Goal: Task Accomplishment & Management: Use online tool/utility

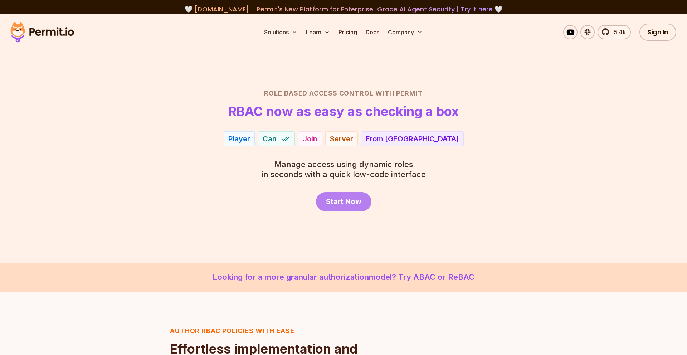
click at [348, 208] on link "Start Now" at bounding box center [343, 201] width 55 height 19
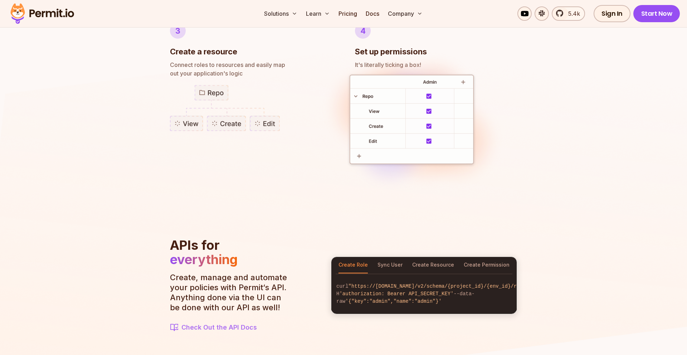
scroll to position [642, 0]
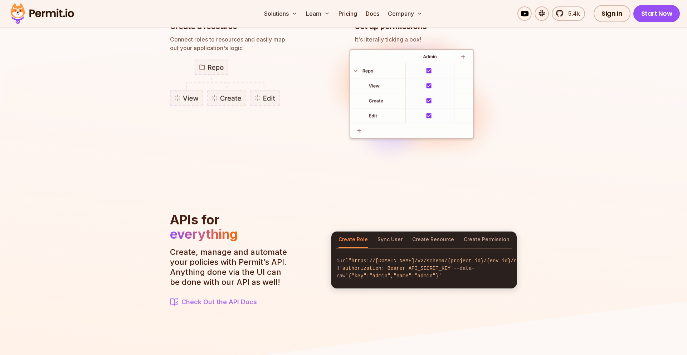
click at [217, 88] on img at bounding box center [225, 82] width 110 height 46
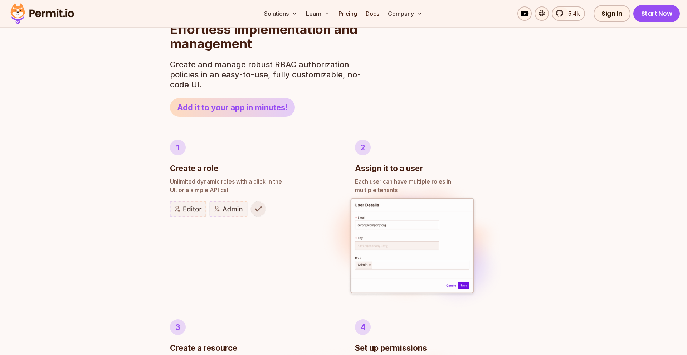
scroll to position [377, 0]
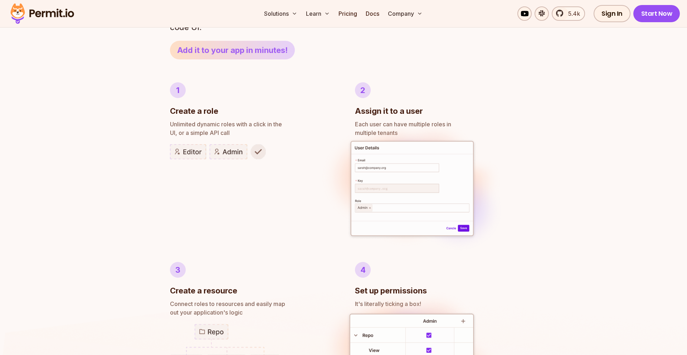
click at [288, 59] on link "Add it to your app in minutes!" at bounding box center [232, 50] width 125 height 19
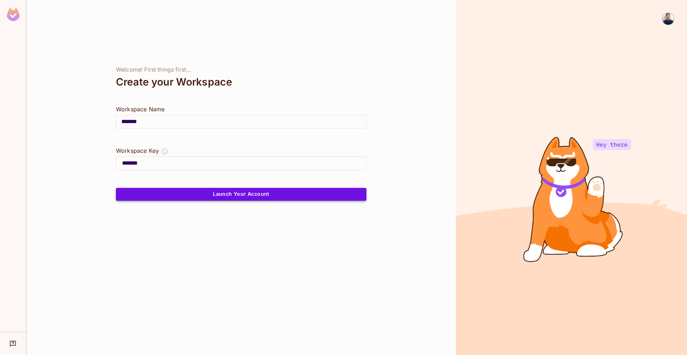
click at [279, 192] on button "Launch Your Account" at bounding box center [241, 194] width 251 height 13
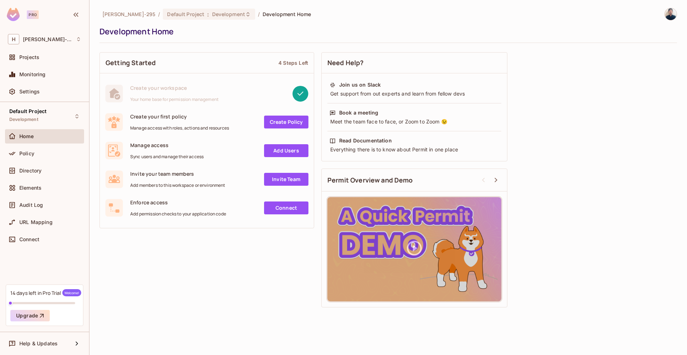
click at [280, 122] on link "Create Policy" at bounding box center [286, 122] width 44 height 13
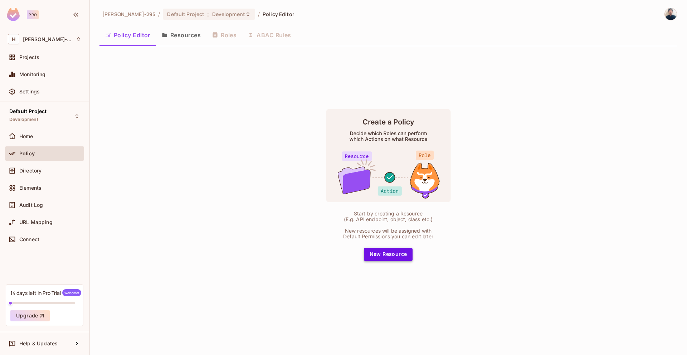
click at [400, 259] on button "New Resource" at bounding box center [388, 254] width 49 height 13
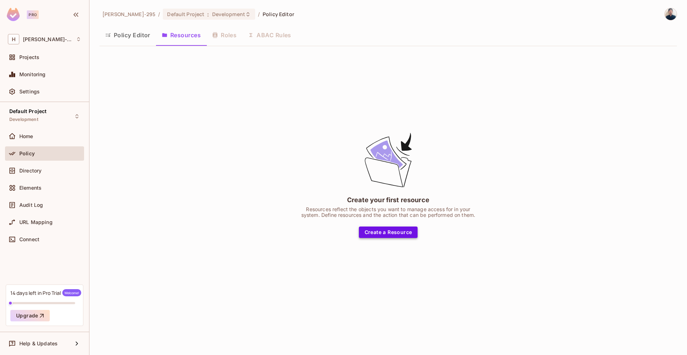
click at [390, 231] on button "Create a Resource" at bounding box center [388, 232] width 59 height 11
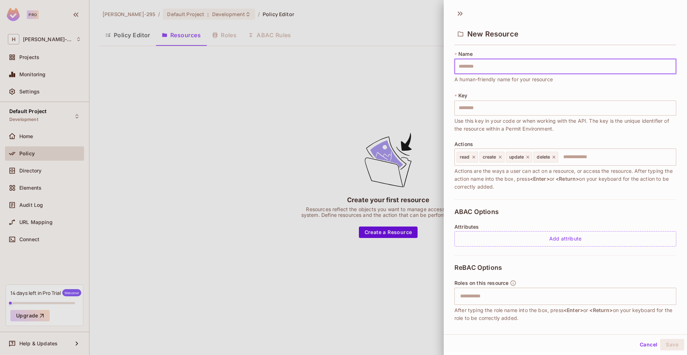
click at [483, 68] on input "text" at bounding box center [566, 66] width 222 height 15
type input "**********"
click at [668, 347] on button "Save" at bounding box center [673, 344] width 24 height 11
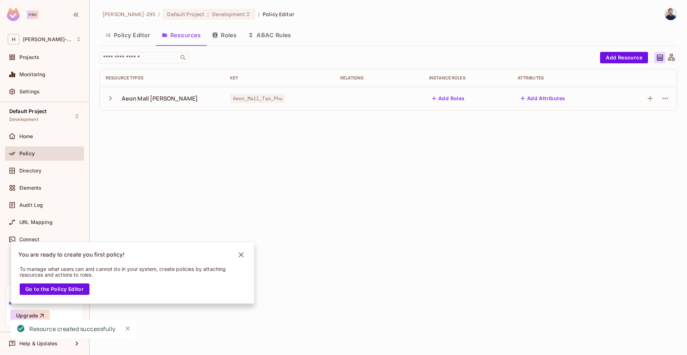
click at [112, 96] on icon "button" at bounding box center [111, 98] width 10 height 10
click at [137, 124] on div "read" at bounding box center [162, 122] width 113 height 7
click at [668, 126] on icon "button" at bounding box center [665, 122] width 9 height 9
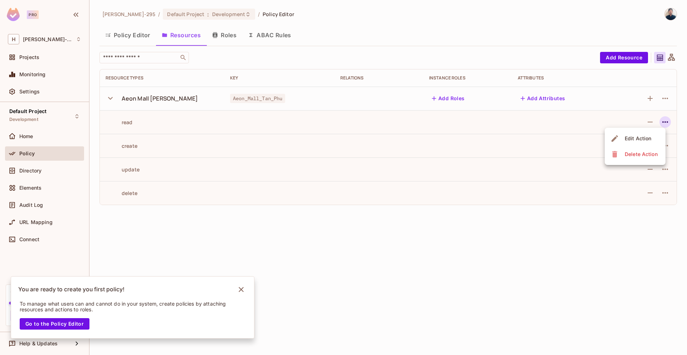
click at [611, 192] on div at bounding box center [343, 177] width 687 height 355
click at [441, 99] on button "Add Roles" at bounding box center [448, 98] width 39 height 11
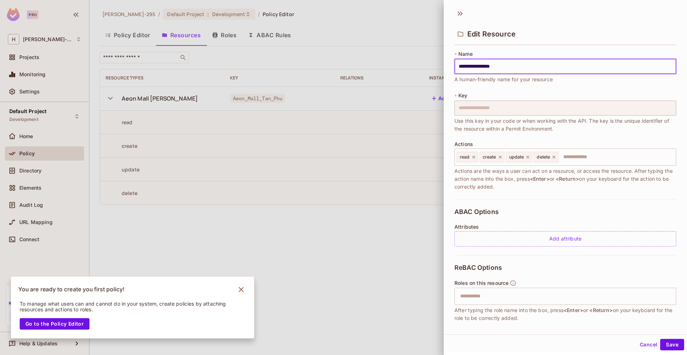
click at [423, 109] on div at bounding box center [343, 177] width 687 height 355
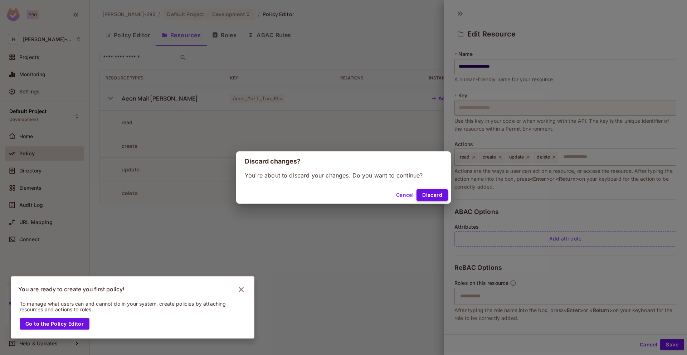
click at [431, 193] on button "Discard" at bounding box center [433, 194] width 32 height 11
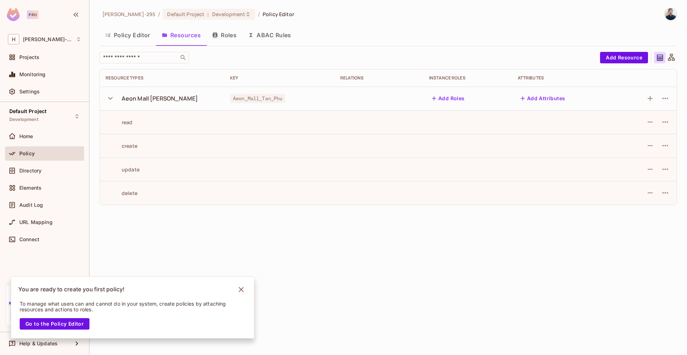
click at [538, 97] on button "Add Attributes" at bounding box center [543, 98] width 50 height 11
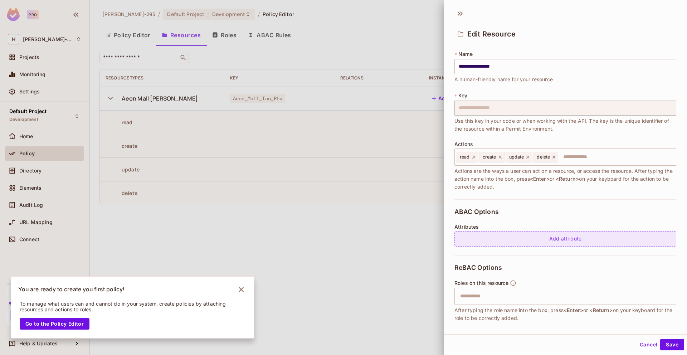
click at [484, 236] on div "Add attribute" at bounding box center [566, 238] width 222 height 15
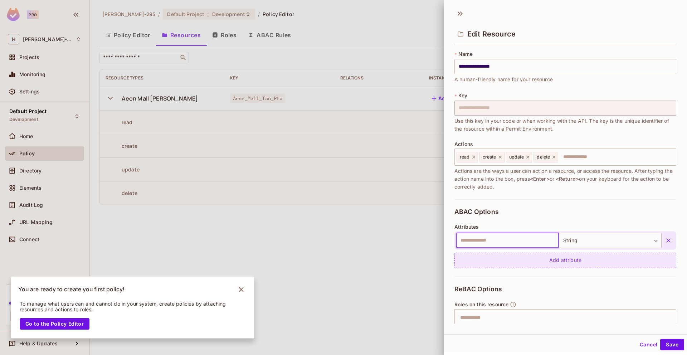
click at [521, 264] on div "Add attribute" at bounding box center [566, 260] width 222 height 15
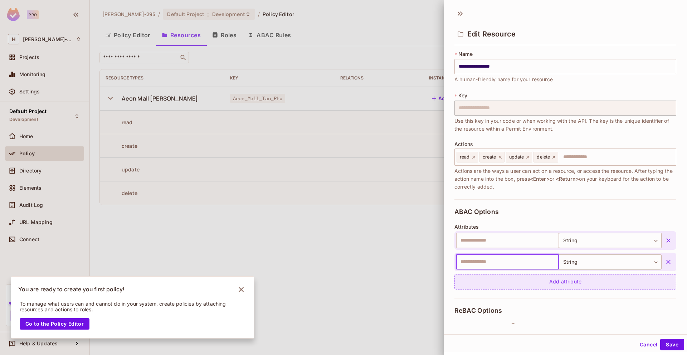
click at [519, 283] on div "Add attribute" at bounding box center [566, 281] width 222 height 15
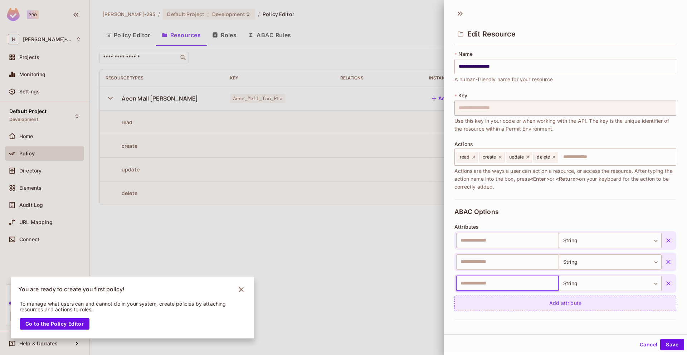
click at [522, 306] on div "Add attribute" at bounding box center [566, 303] width 222 height 15
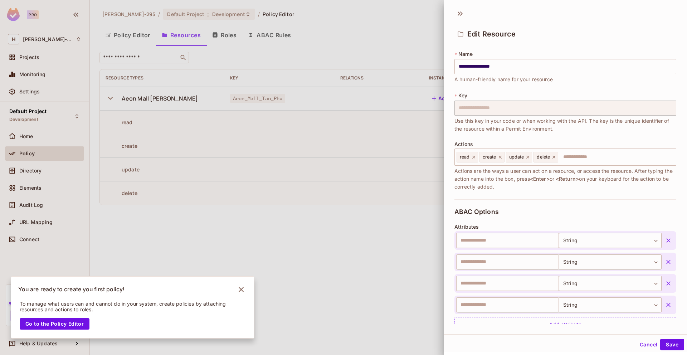
click at [412, 278] on div at bounding box center [343, 177] width 687 height 355
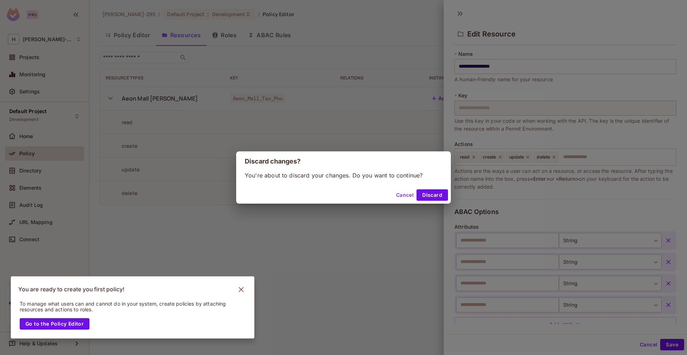
click at [436, 188] on div "Cancel Discard" at bounding box center [343, 195] width 215 height 17
click at [436, 195] on button "Discard" at bounding box center [433, 194] width 32 height 11
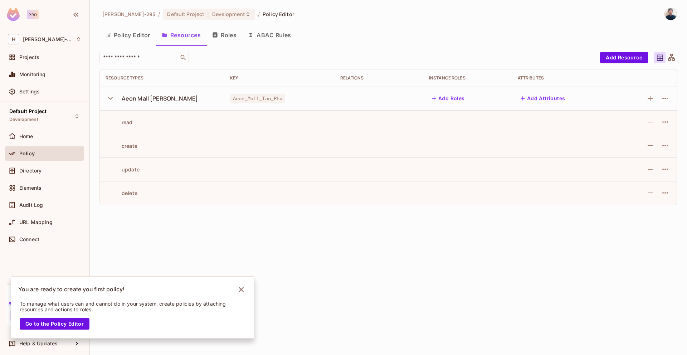
click at [520, 100] on icon "button" at bounding box center [523, 98] width 7 height 7
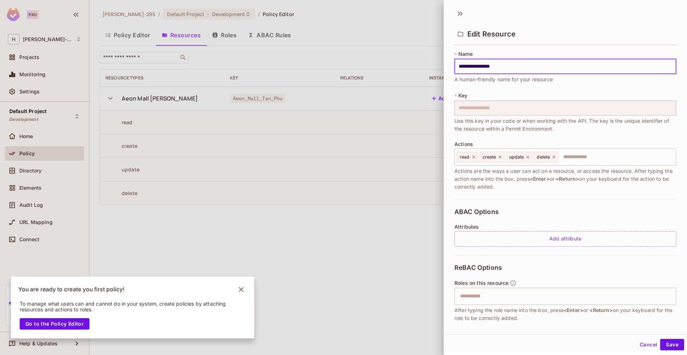
click at [432, 165] on div at bounding box center [343, 177] width 687 height 355
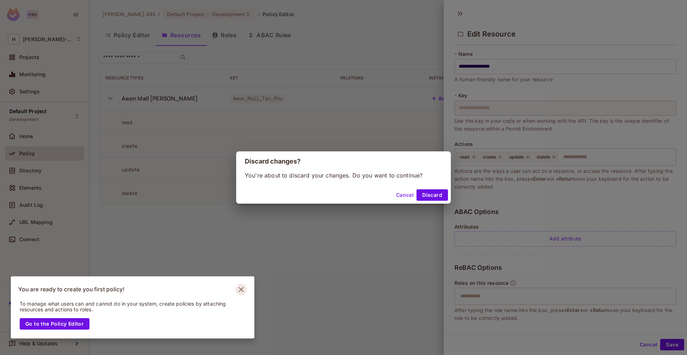
click at [240, 289] on icon "Notifications Alt+T" at bounding box center [241, 289] width 11 height 11
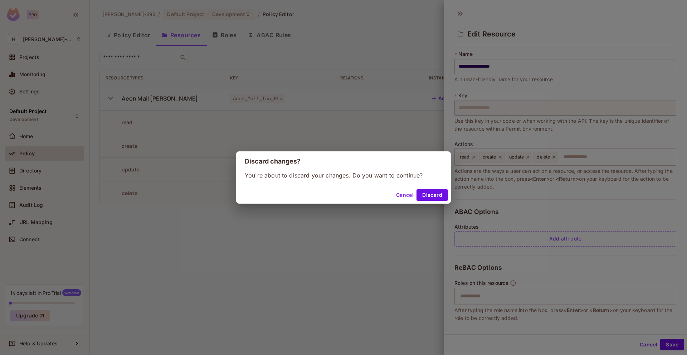
click at [406, 197] on button "Cancel" at bounding box center [405, 194] width 23 height 11
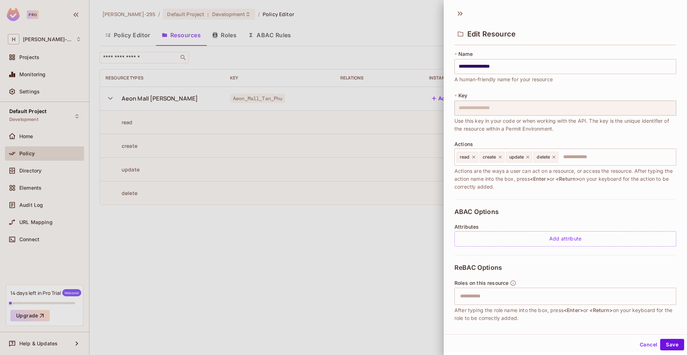
click at [419, 189] on div at bounding box center [343, 177] width 687 height 355
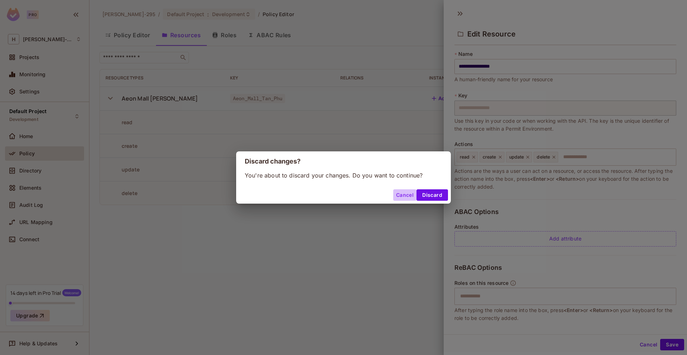
click at [406, 194] on button "Cancel" at bounding box center [405, 194] width 23 height 11
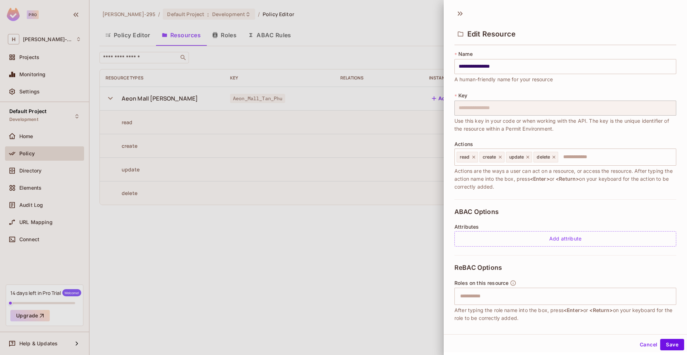
click at [429, 235] on div at bounding box center [343, 177] width 687 height 355
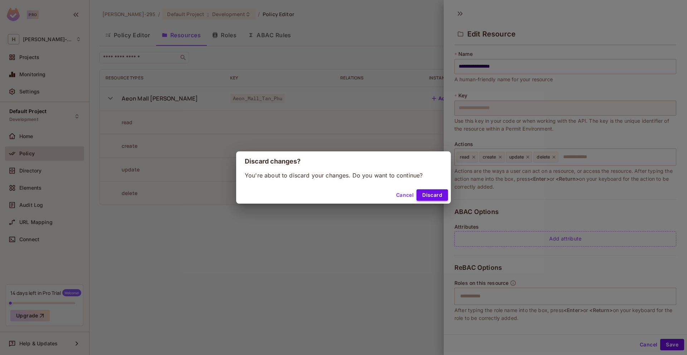
click at [443, 194] on button "Discard" at bounding box center [433, 194] width 32 height 11
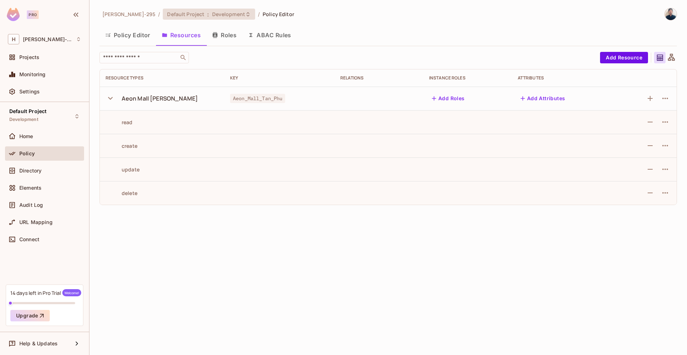
click at [167, 15] on span "Default Project" at bounding box center [185, 14] width 37 height 7
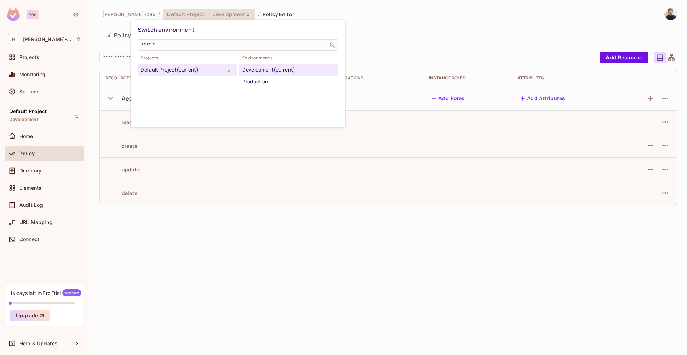
click at [260, 9] on div at bounding box center [343, 177] width 687 height 355
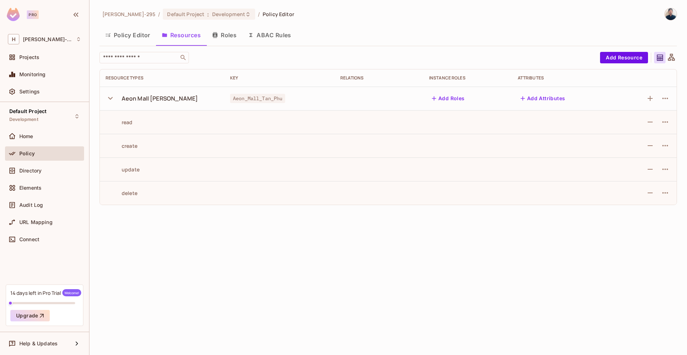
click at [230, 36] on button "Roles" at bounding box center [225, 35] width 36 height 18
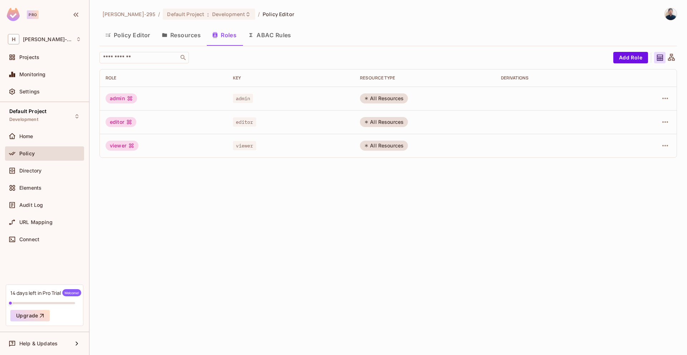
click at [260, 36] on button "ABAC Rules" at bounding box center [269, 35] width 55 height 18
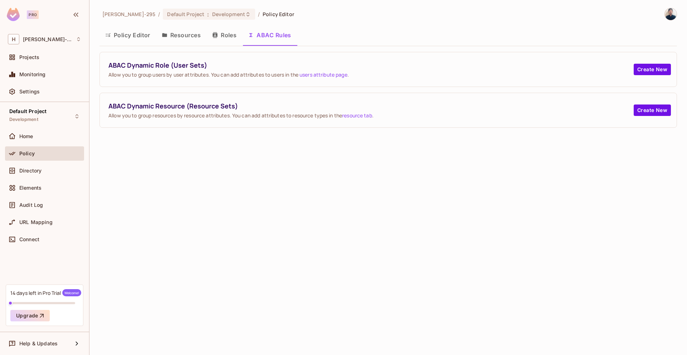
click at [217, 36] on icon "button" at bounding box center [215, 35] width 5 height 6
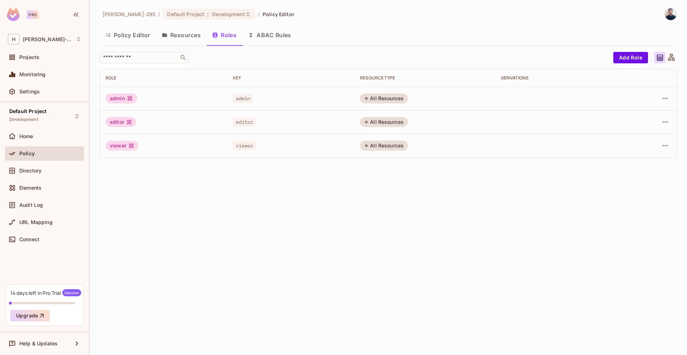
click at [180, 36] on button "Resources" at bounding box center [181, 35] width 50 height 18
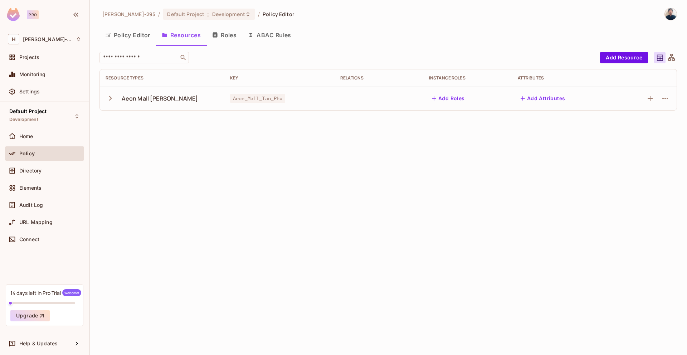
click at [140, 30] on button "Policy Editor" at bounding box center [128, 35] width 57 height 18
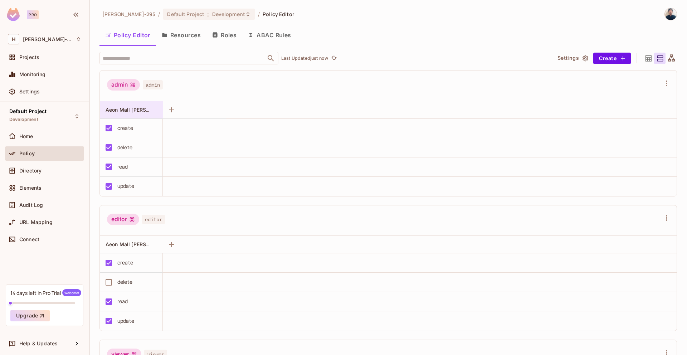
click at [141, 115] on div "Aeon Mall Tân Phú" at bounding box center [131, 109] width 63 height 17
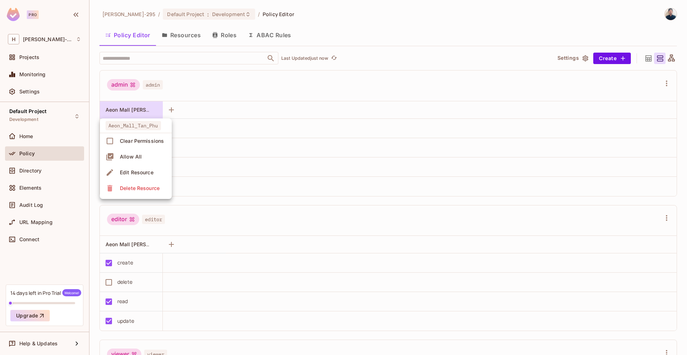
click at [152, 100] on div at bounding box center [343, 177] width 687 height 355
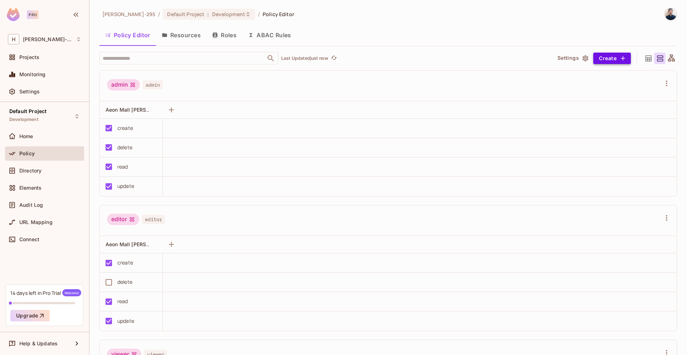
click at [612, 61] on button "Create" at bounding box center [613, 58] width 38 height 11
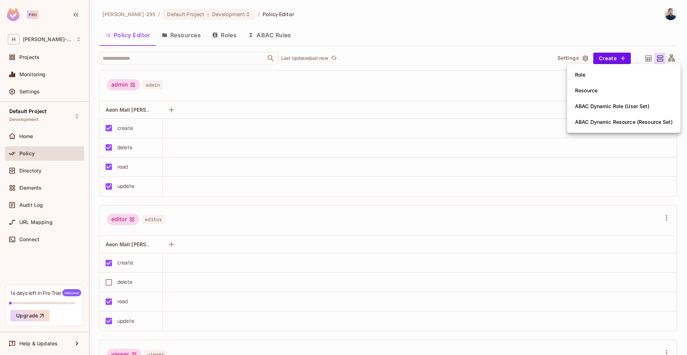
click at [310, 225] on div at bounding box center [343, 177] width 687 height 355
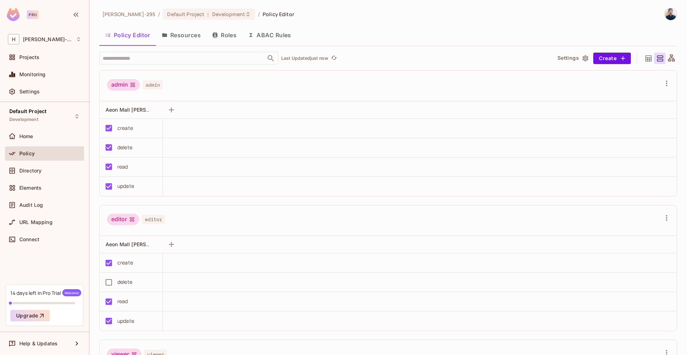
scroll to position [129, 0]
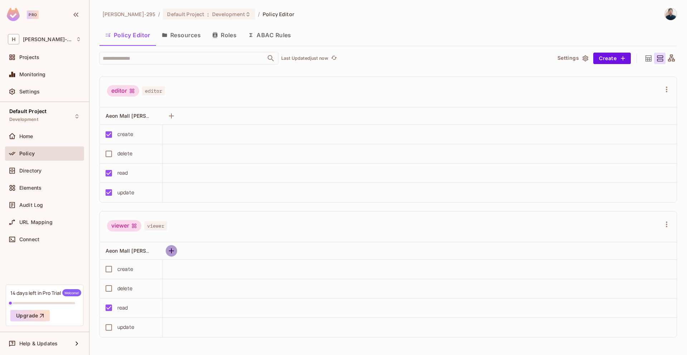
click at [173, 252] on icon "button" at bounding box center [171, 251] width 9 height 9
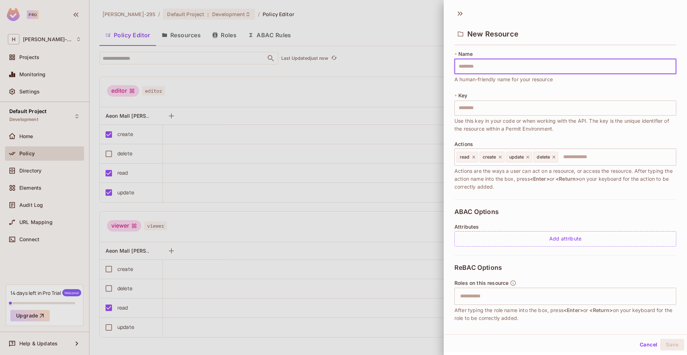
click at [209, 252] on div at bounding box center [343, 177] width 687 height 355
